Goal: Register for event/course

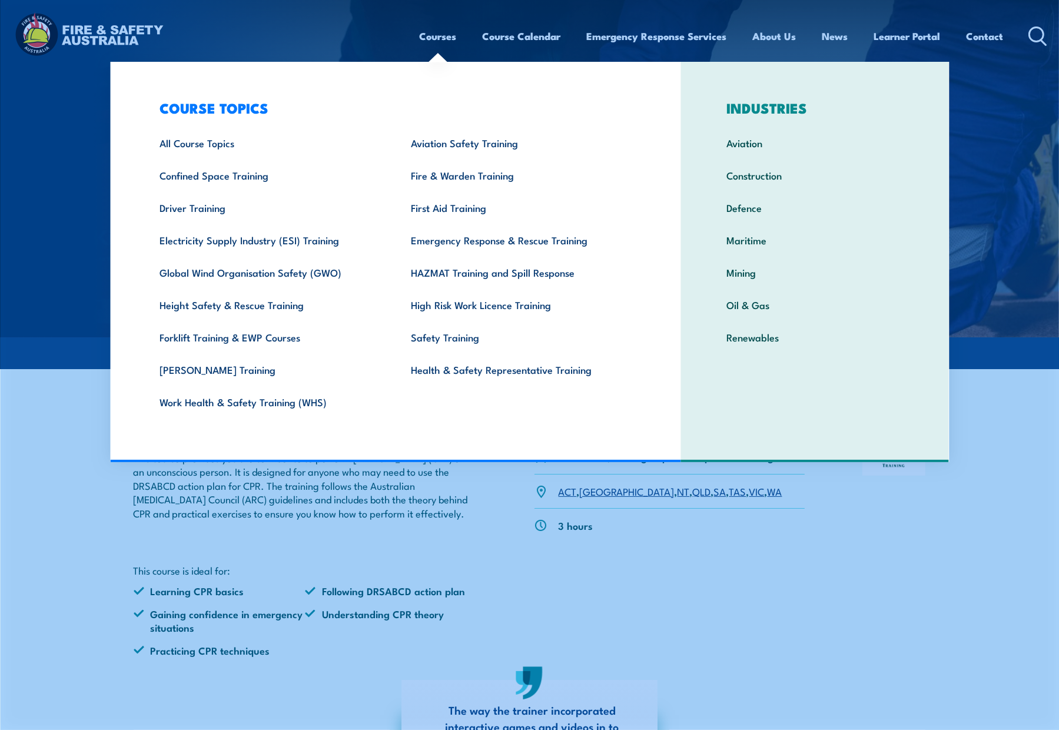
click at [443, 415] on ul "All Course Topics Aviation Safety Training Confined Space Training Fire & Warde…" at bounding box center [392, 272] width 503 height 291
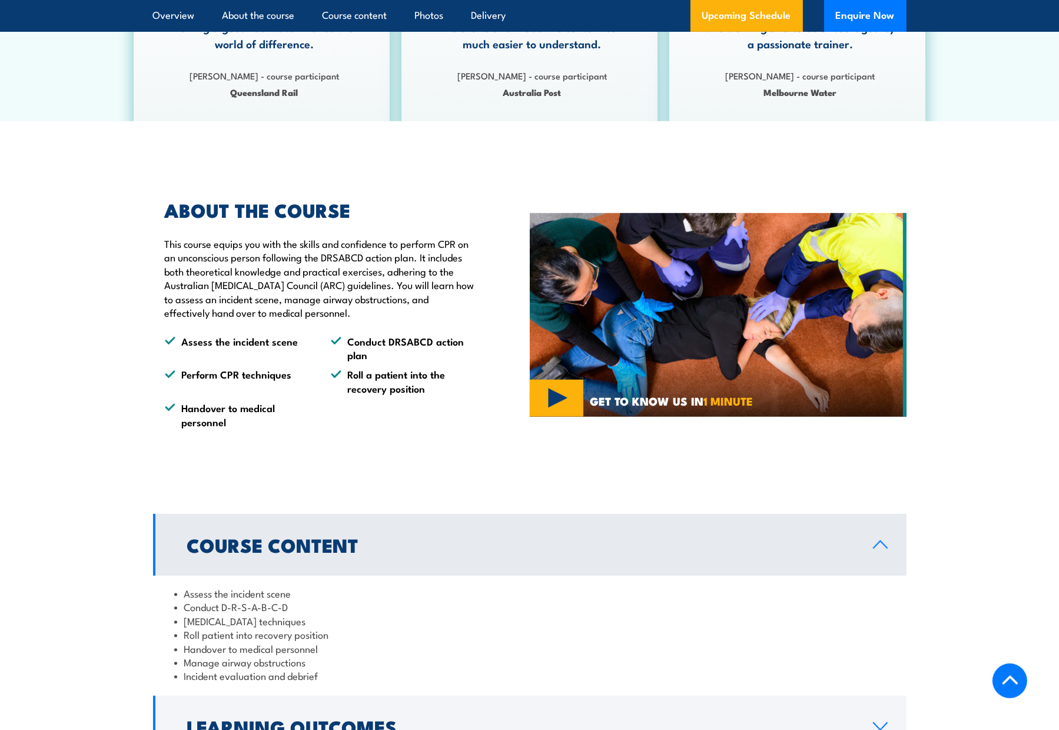
scroll to position [1118, 0]
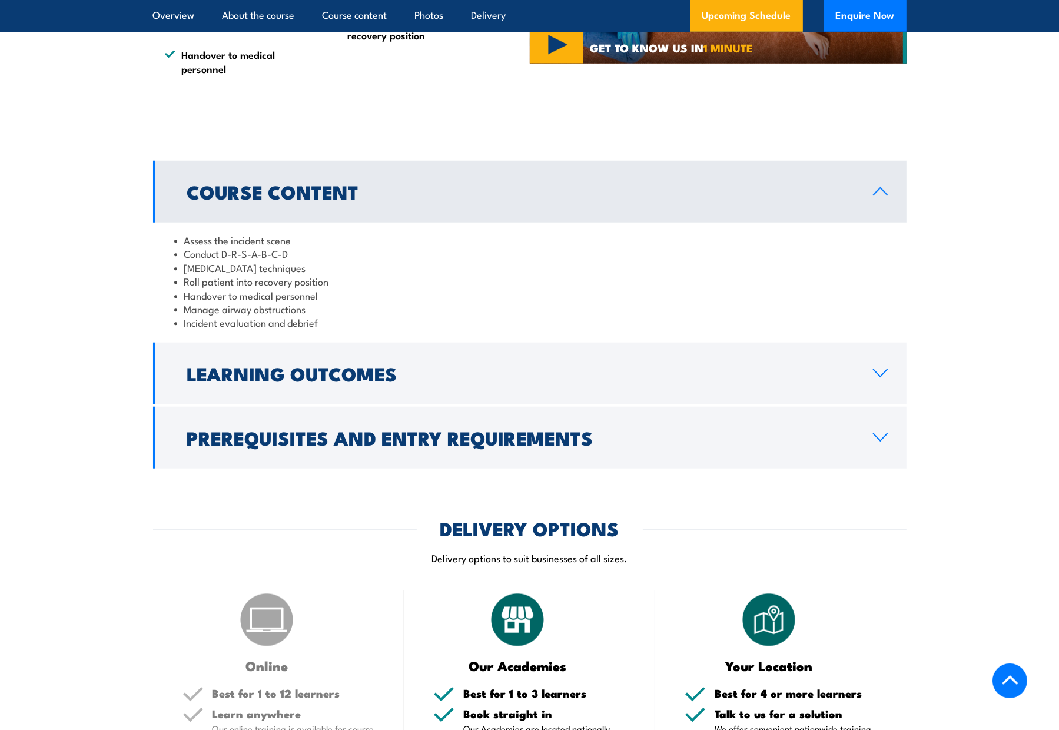
click at [258, 247] on li "Assess the incident scene" at bounding box center [529, 240] width 711 height 14
click at [257, 274] on li "[MEDICAL_DATA] techniques" at bounding box center [529, 268] width 711 height 14
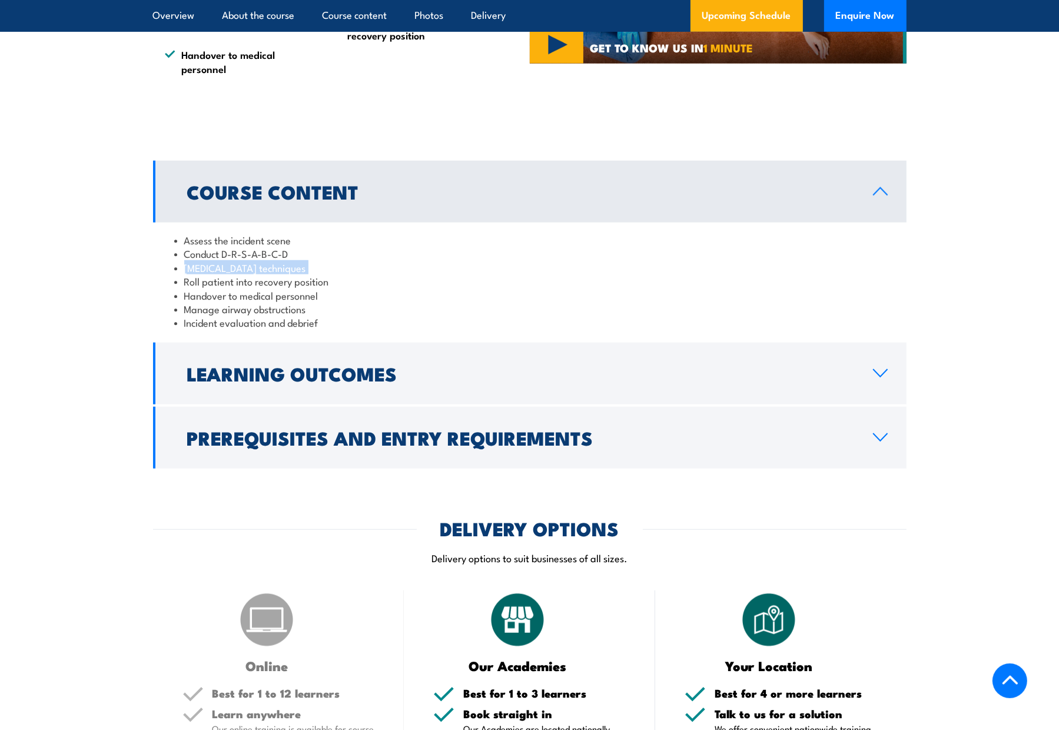
click at [257, 274] on li "[MEDICAL_DATA] techniques" at bounding box center [529, 268] width 711 height 14
click at [262, 260] on li "Conduct D-R-S-A-B-C-D" at bounding box center [529, 254] width 711 height 14
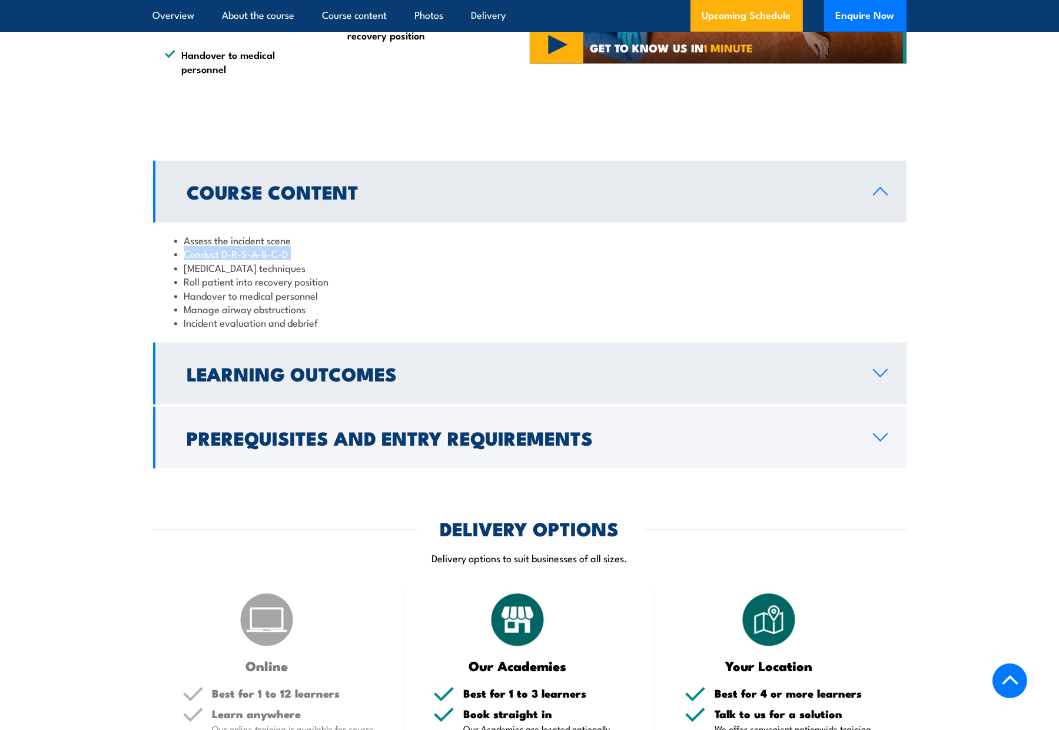
click at [297, 383] on link "Learning Outcomes" at bounding box center [530, 374] width 754 height 62
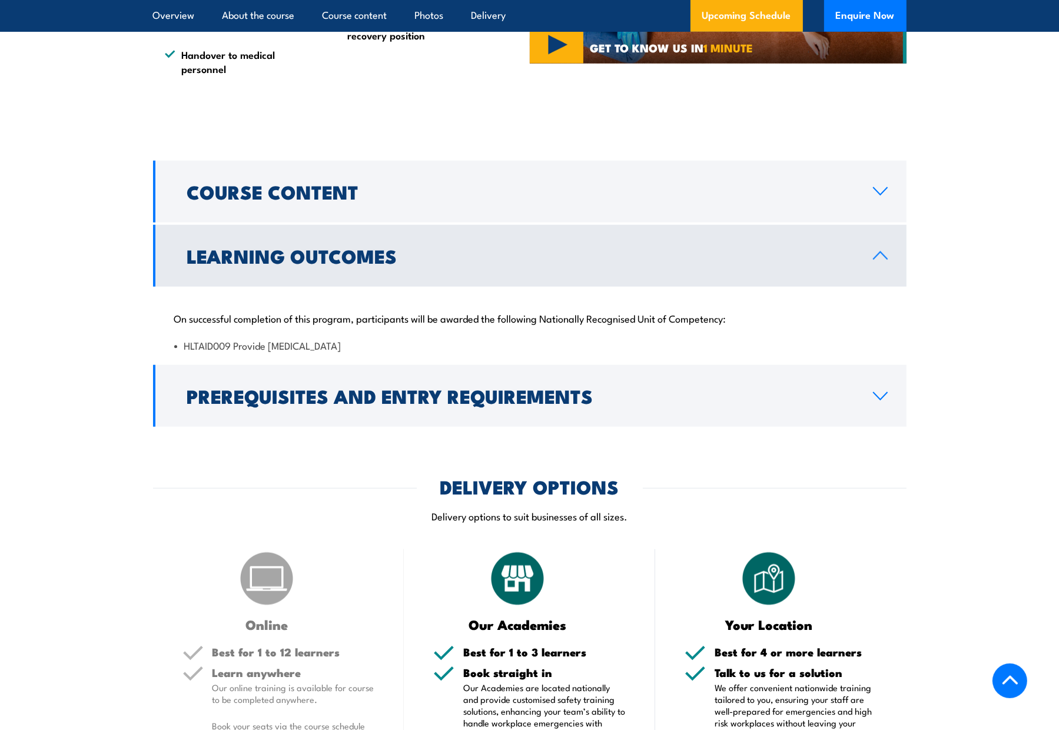
click at [351, 264] on h2 "Learning Outcomes" at bounding box center [520, 255] width 667 height 16
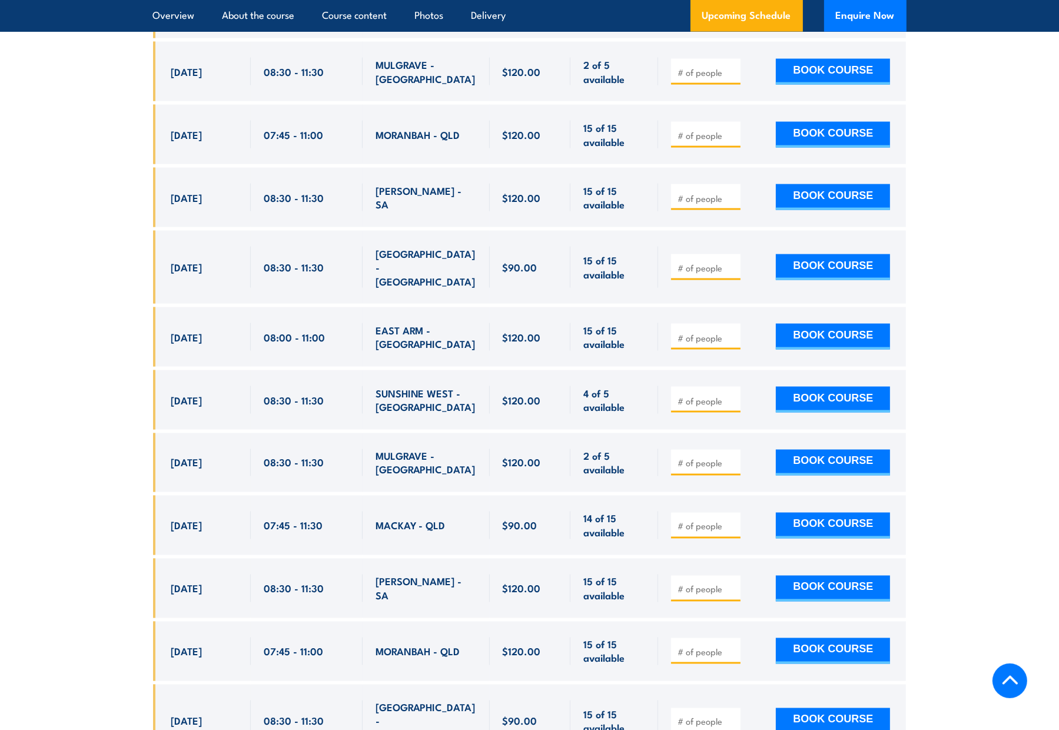
scroll to position [2414, 0]
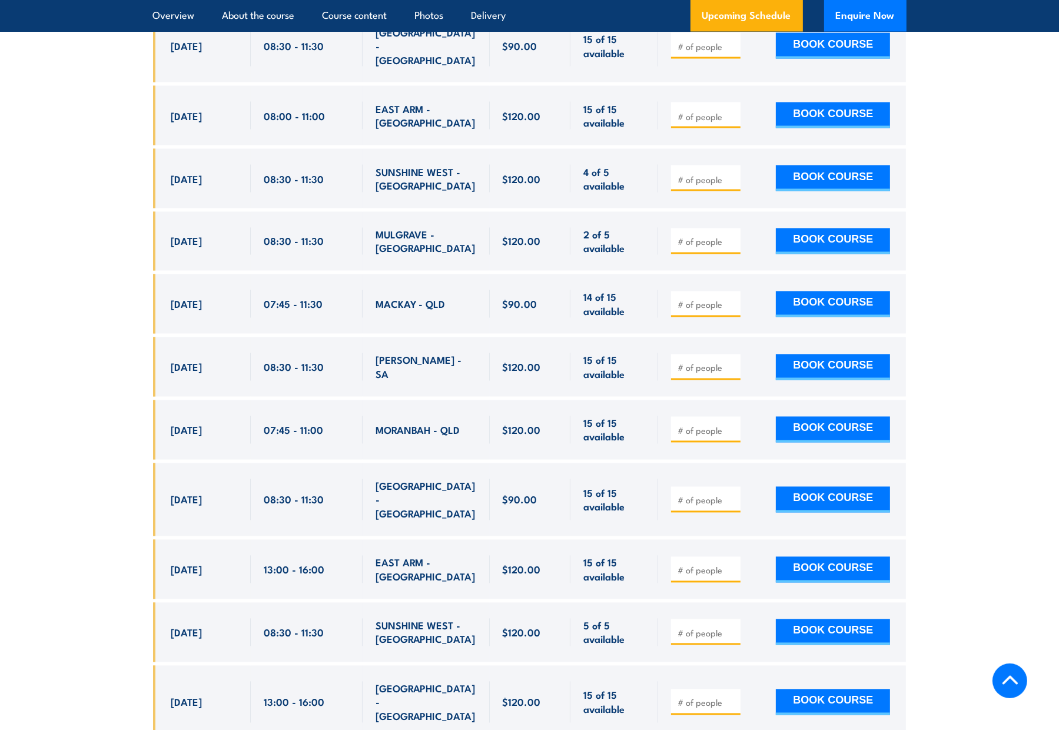
click at [408, 361] on span "[PERSON_NAME] - SA" at bounding box center [426, 367] width 101 height 28
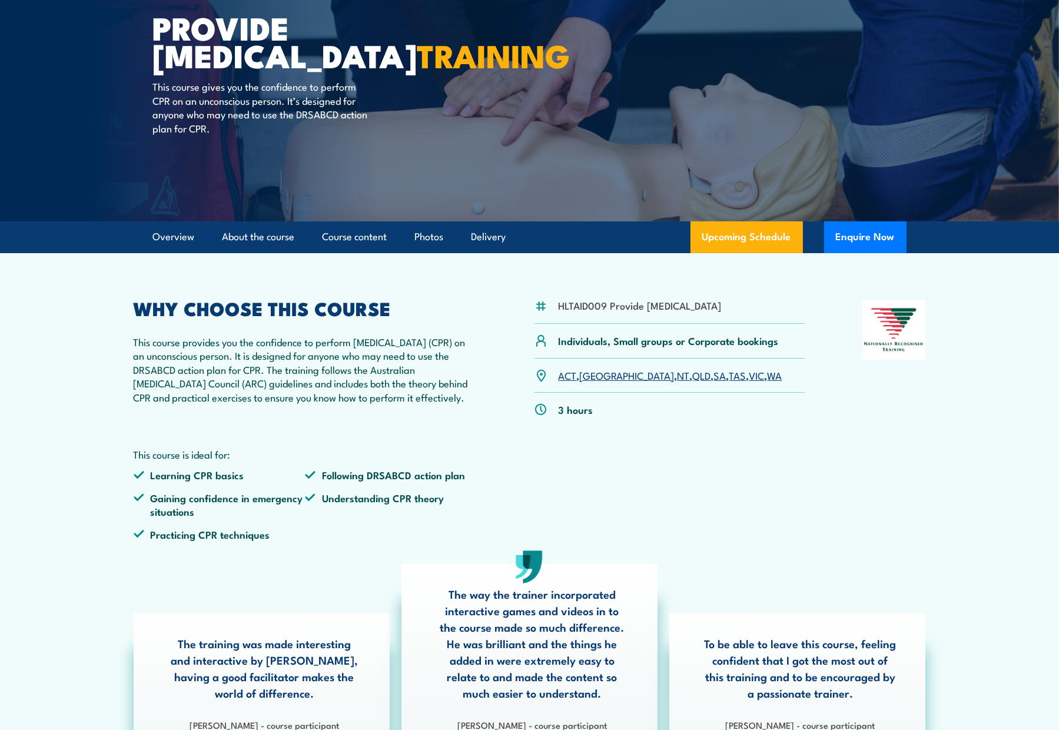
scroll to position [118, 0]
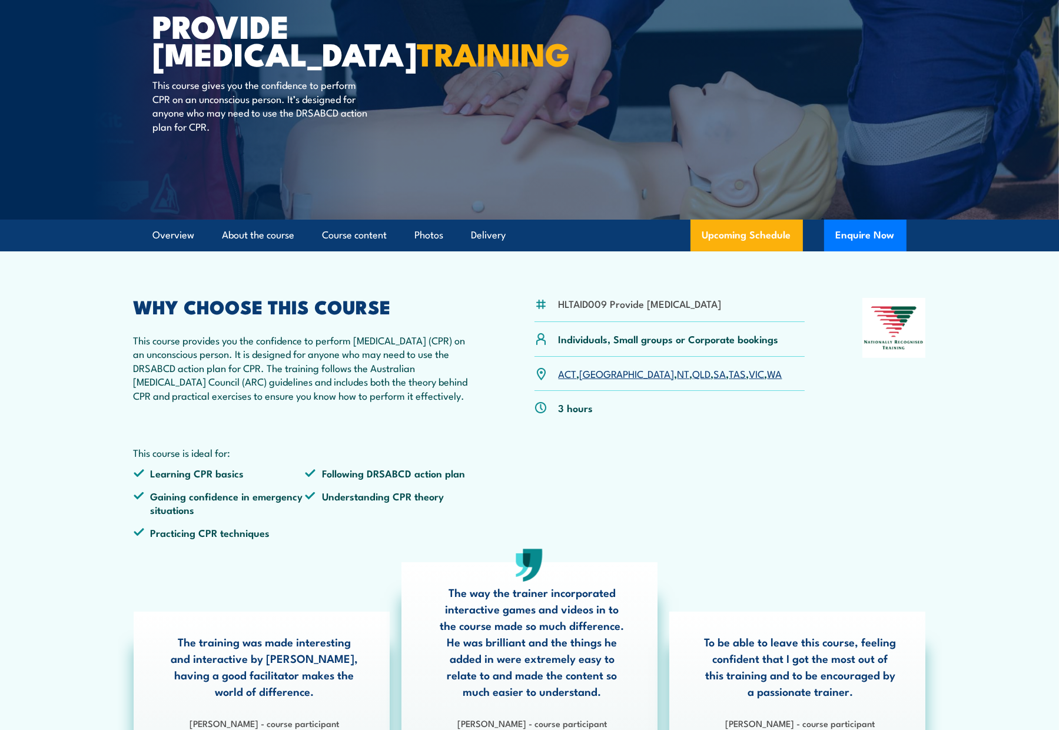
click at [629, 310] on li "HLTAID009 Provide [MEDICAL_DATA]" at bounding box center [640, 304] width 163 height 14
click at [388, 387] on p "This course provides you the confidence to perform [MEDICAL_DATA] (CPR) on an u…" at bounding box center [306, 367] width 344 height 69
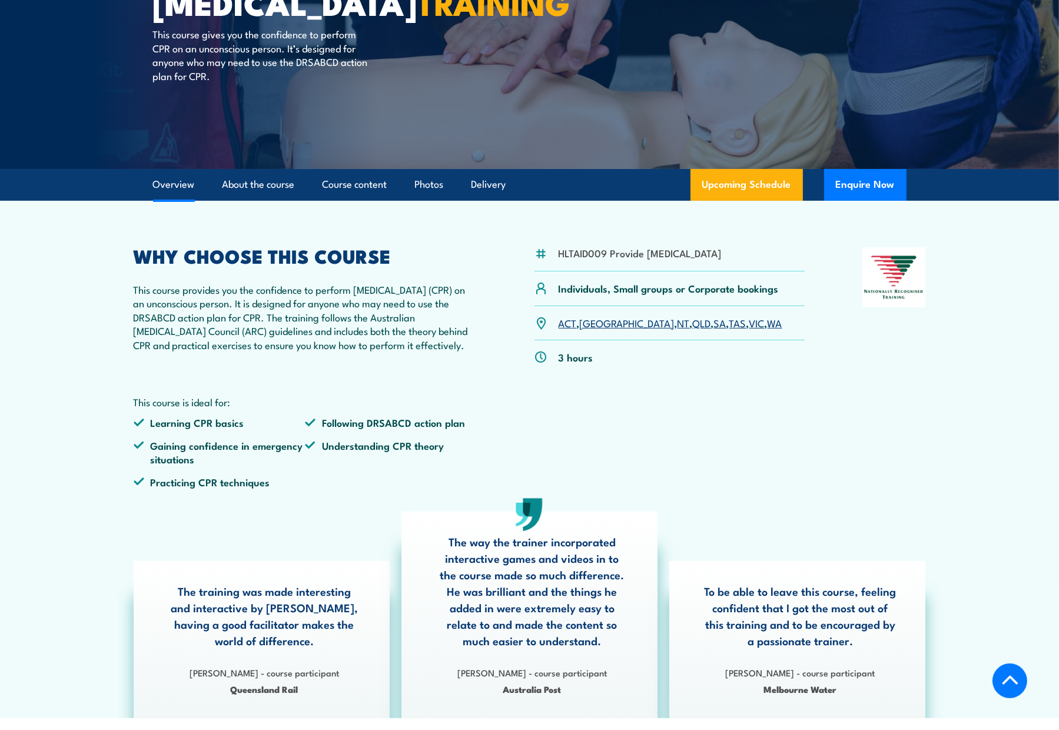
scroll to position [0, 0]
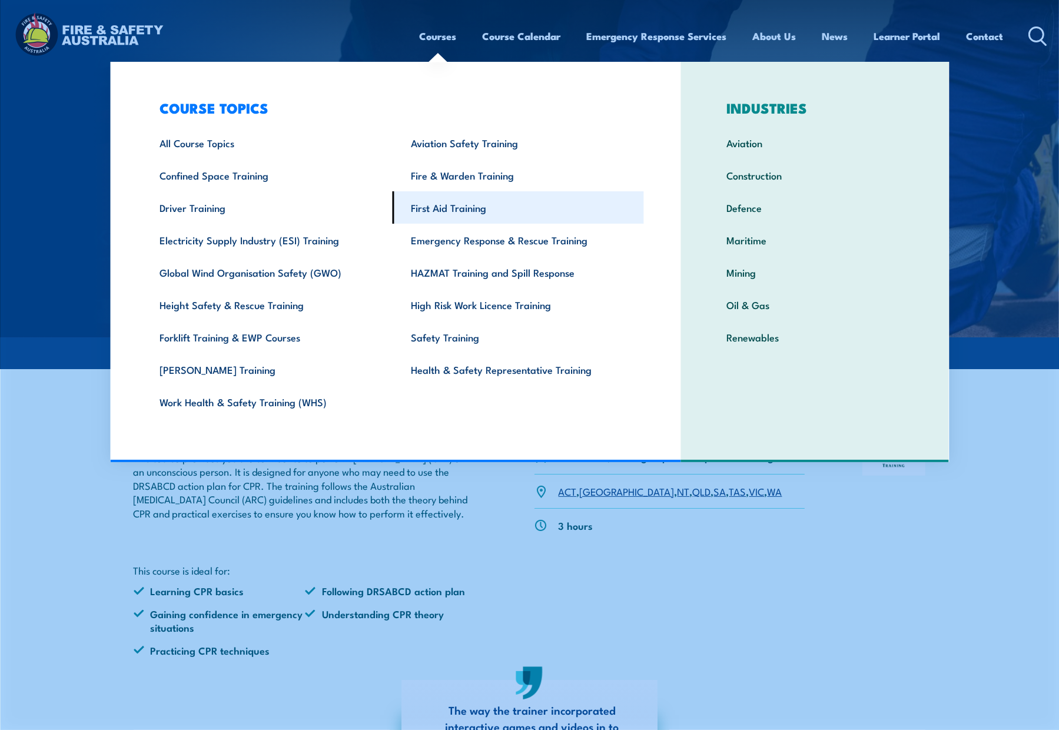
click at [525, 215] on link "First Aid Training" at bounding box center [518, 207] width 251 height 32
click at [459, 209] on link "First Aid Training" at bounding box center [518, 207] width 251 height 32
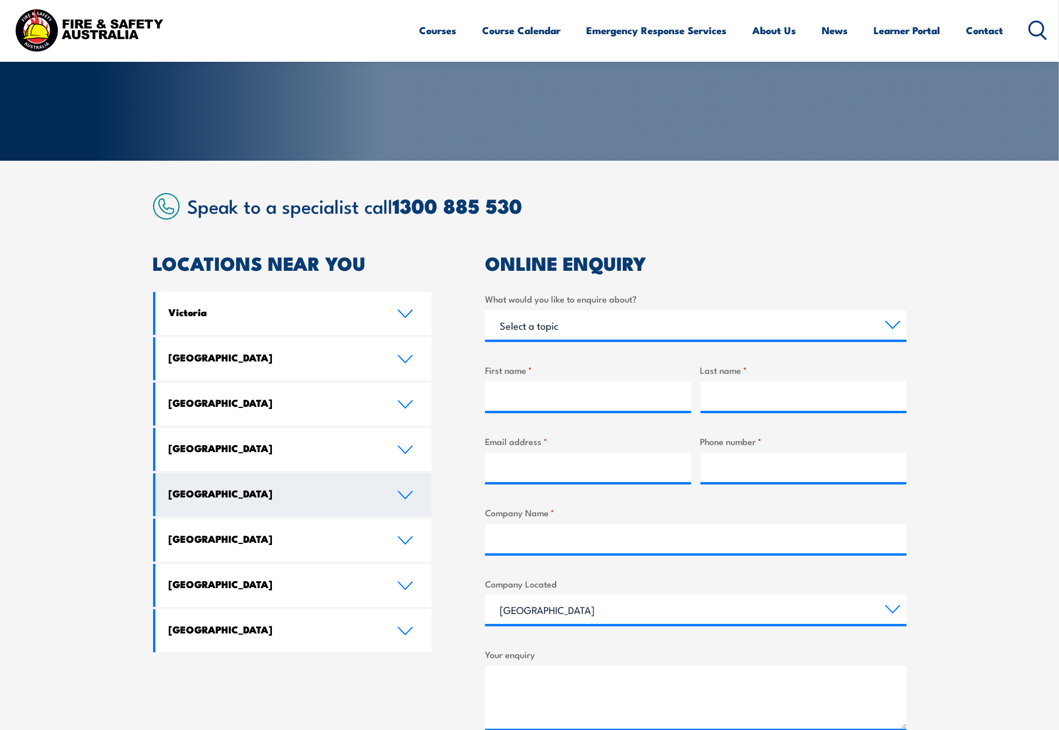
click at [413, 503] on link "South Australia" at bounding box center [293, 494] width 277 height 43
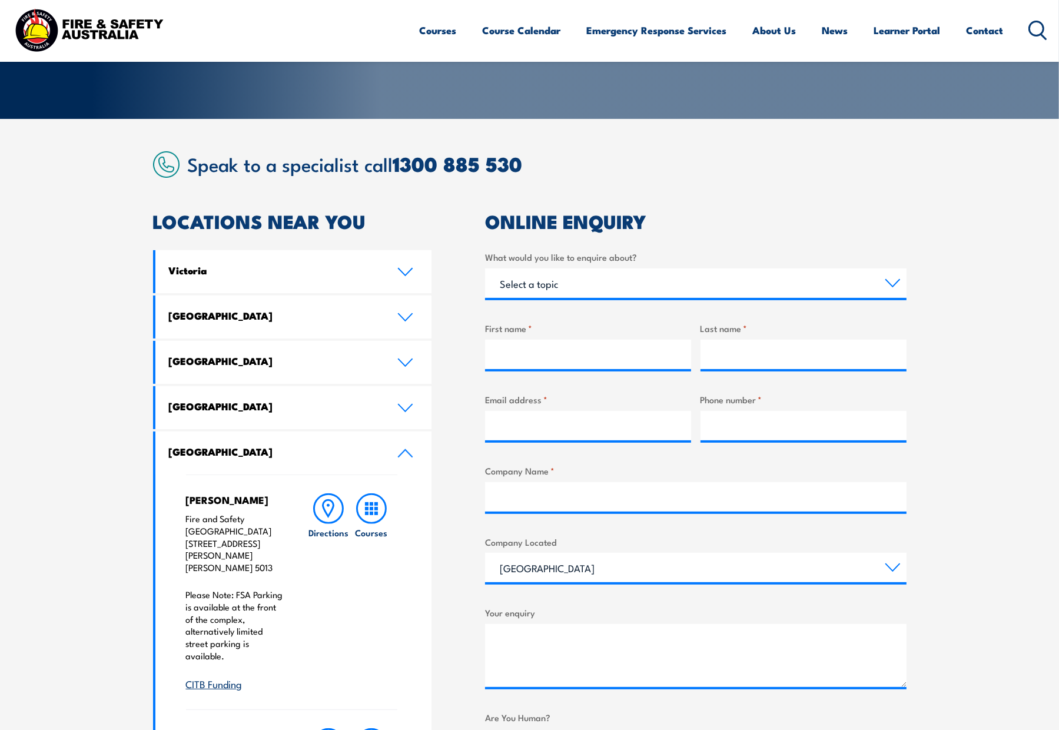
scroll to position [59, 0]
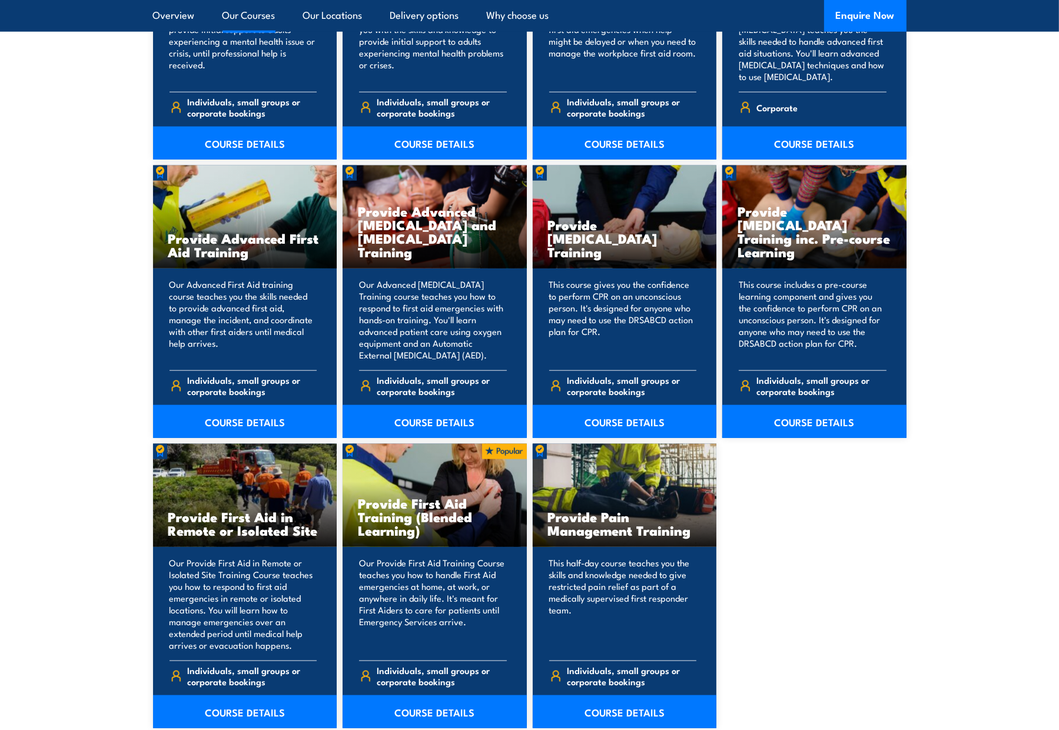
scroll to position [1413, 0]
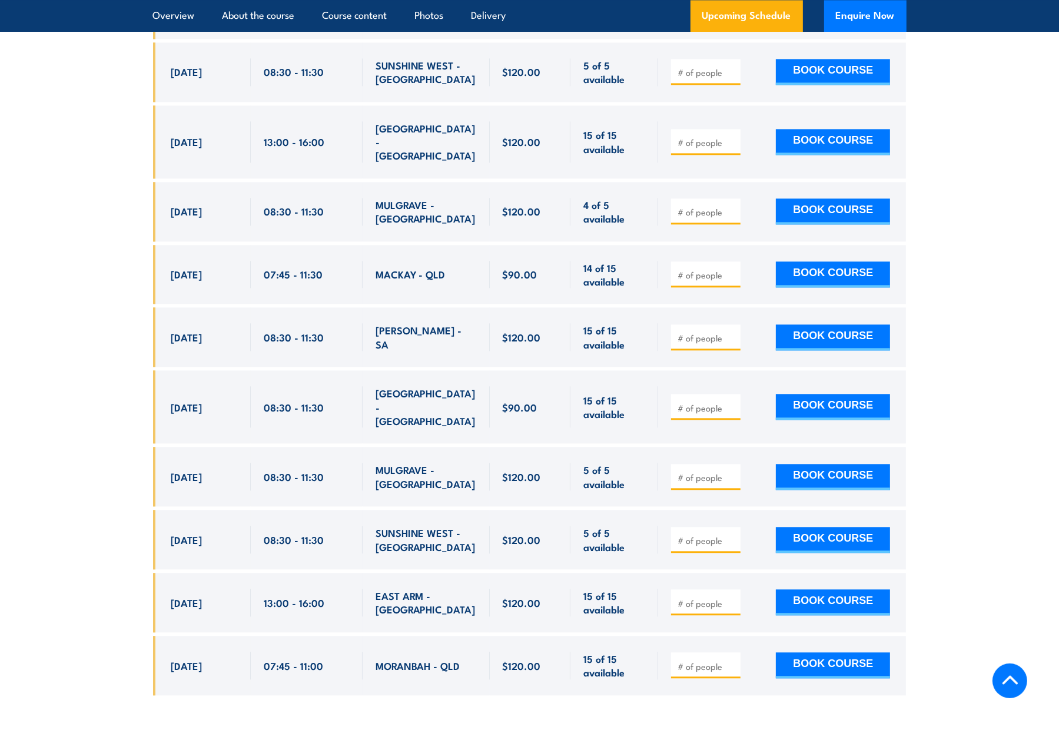
scroll to position [3179, 0]
